Goal: Information Seeking & Learning: Understand process/instructions

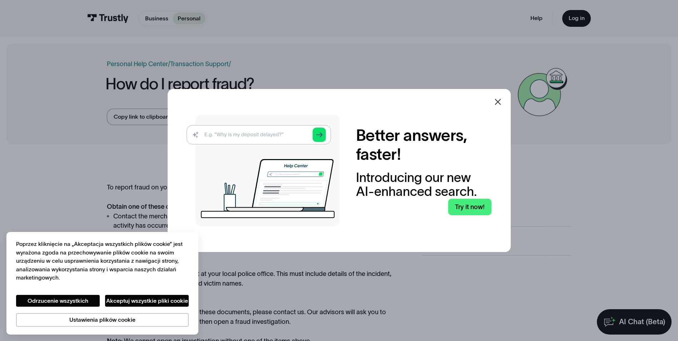
click at [501, 101] on icon at bounding box center [497, 102] width 9 height 9
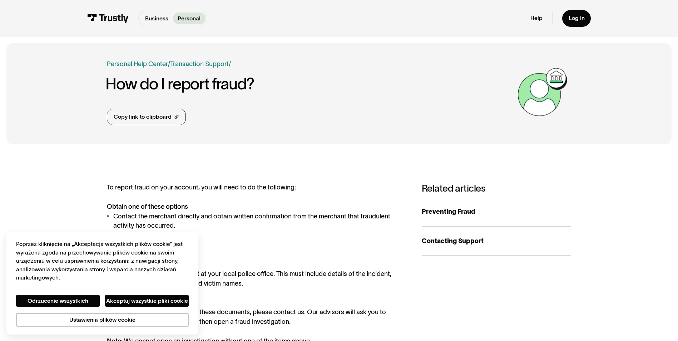
drag, startPoint x: 340, startPoint y: 227, endPoint x: 286, endPoint y: 202, distance: 59.3
click at [293, 202] on div "To report fraud on your account, you will need to do the following: Obtain one …" at bounding box center [256, 264] width 299 height 163
click at [212, 191] on div "To report fraud on your account, you will need to do the following: Obtain one …" at bounding box center [256, 264] width 299 height 163
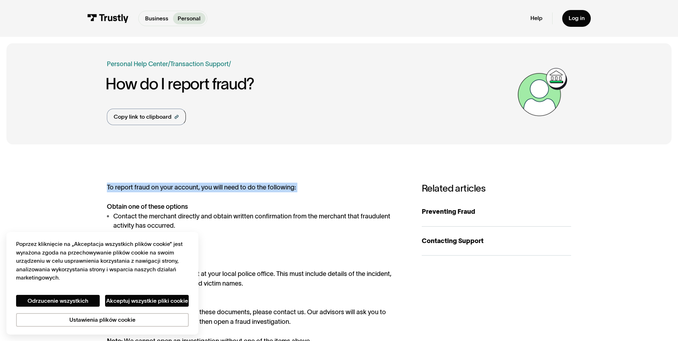
click at [212, 191] on div "To report fraud on your account, you will need to do the following: Obtain one …" at bounding box center [256, 264] width 299 height 163
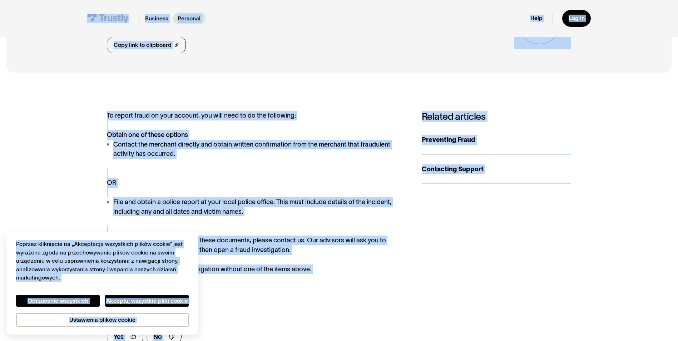
scroll to position [71, 0]
click at [81, 302] on button "Odrzucenie wszystkich" at bounding box center [58, 301] width 84 height 12
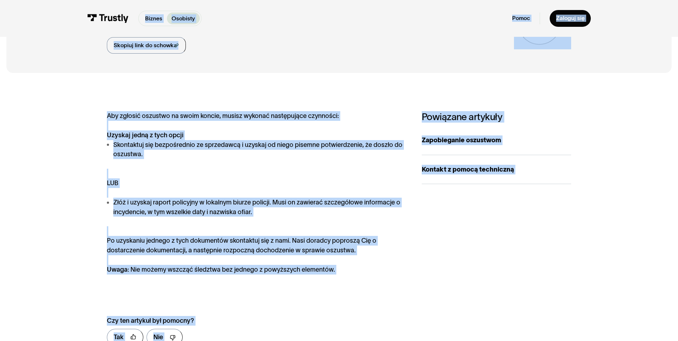
click at [241, 193] on div "Aby zgłosić oszustwo na swoim koncie, musisz wykonać następujące czynności: Uzy…" at bounding box center [256, 192] width 299 height 163
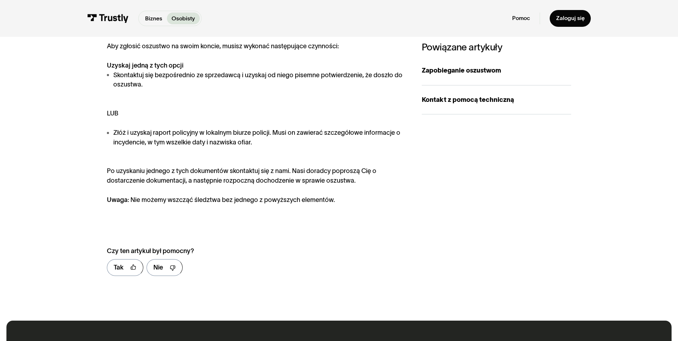
scroll to position [143, 0]
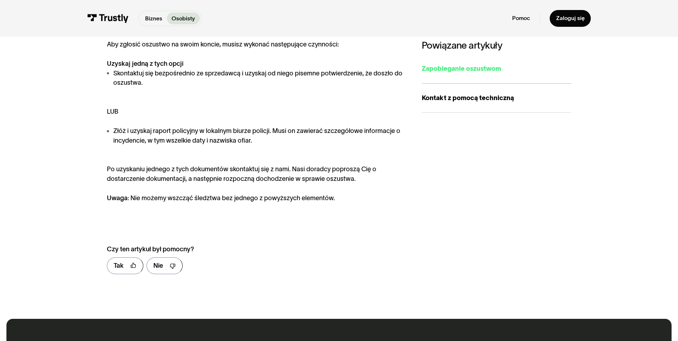
click at [463, 71] on div "Zapobieganie oszustwom" at bounding box center [496, 69] width 149 height 10
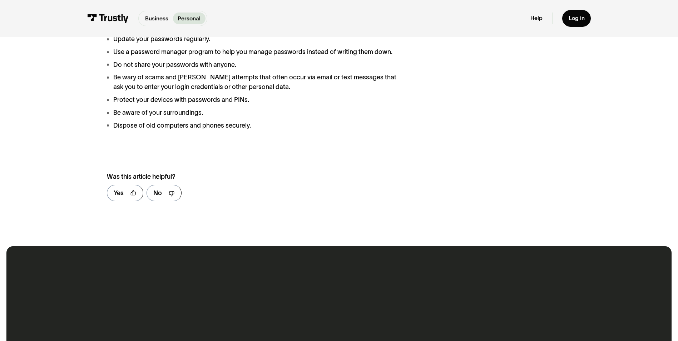
scroll to position [214, 0]
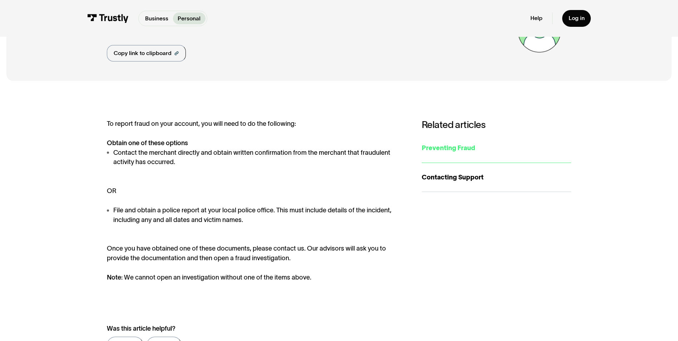
scroll to position [36, 0]
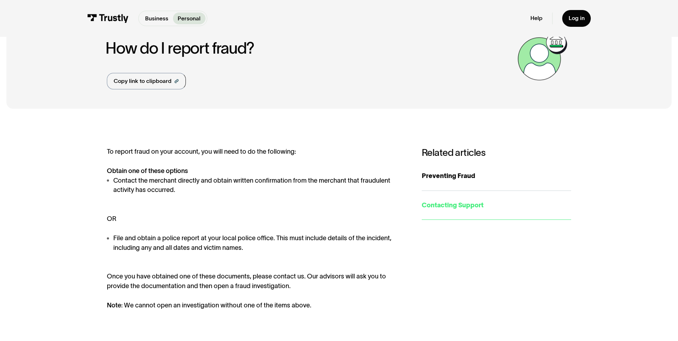
click at [448, 208] on div "Contacting Support" at bounding box center [496, 205] width 149 height 10
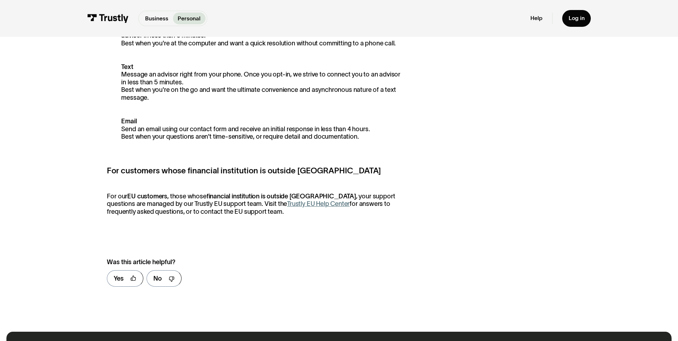
scroll to position [286, 0]
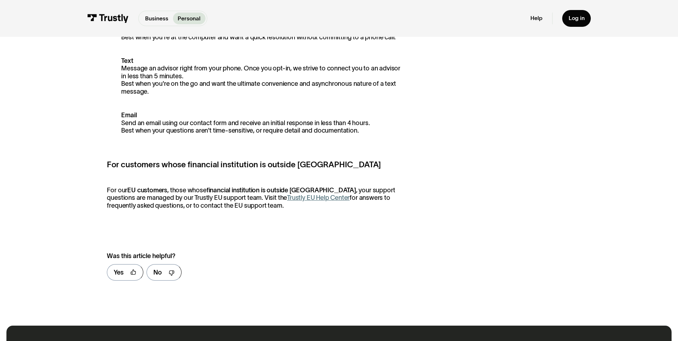
click at [294, 199] on link "Trustly EU Help Center" at bounding box center [318, 197] width 63 height 7
